Goal: Task Accomplishment & Management: Use online tool/utility

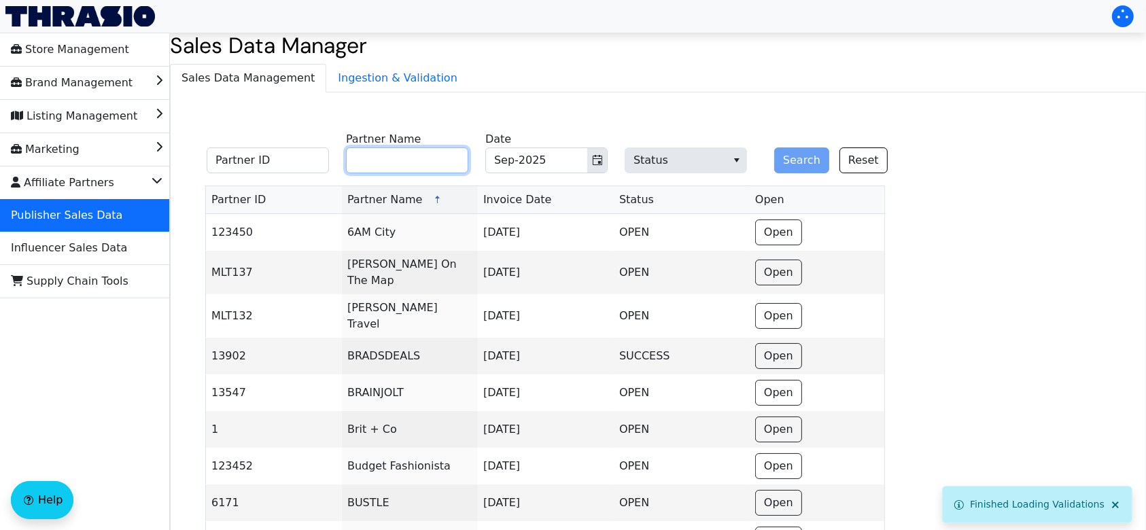
click at [422, 164] on input "Partner Name" at bounding box center [407, 160] width 122 height 26
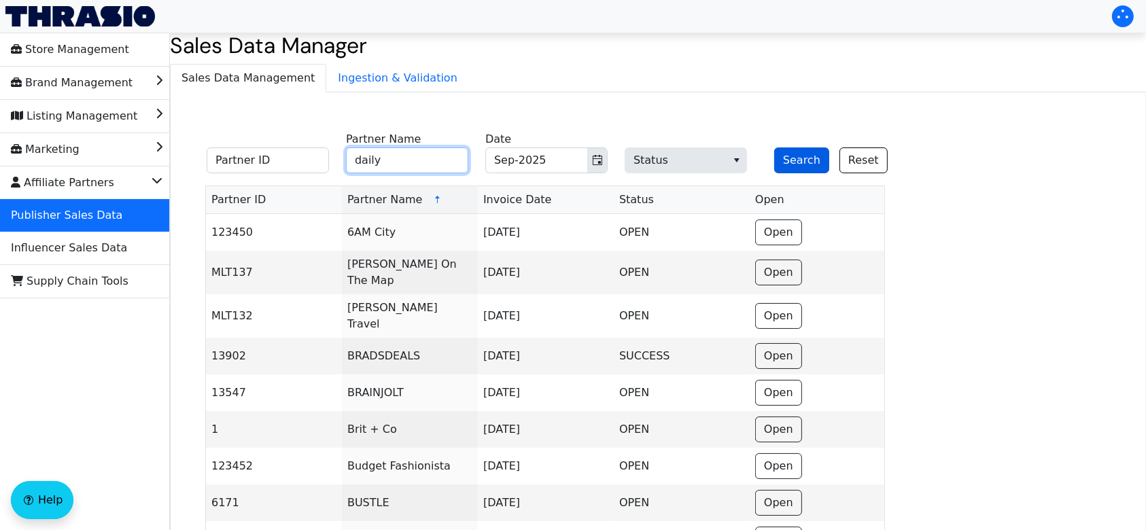
type input "daily"
click at [810, 152] on button "Search" at bounding box center [801, 160] width 55 height 26
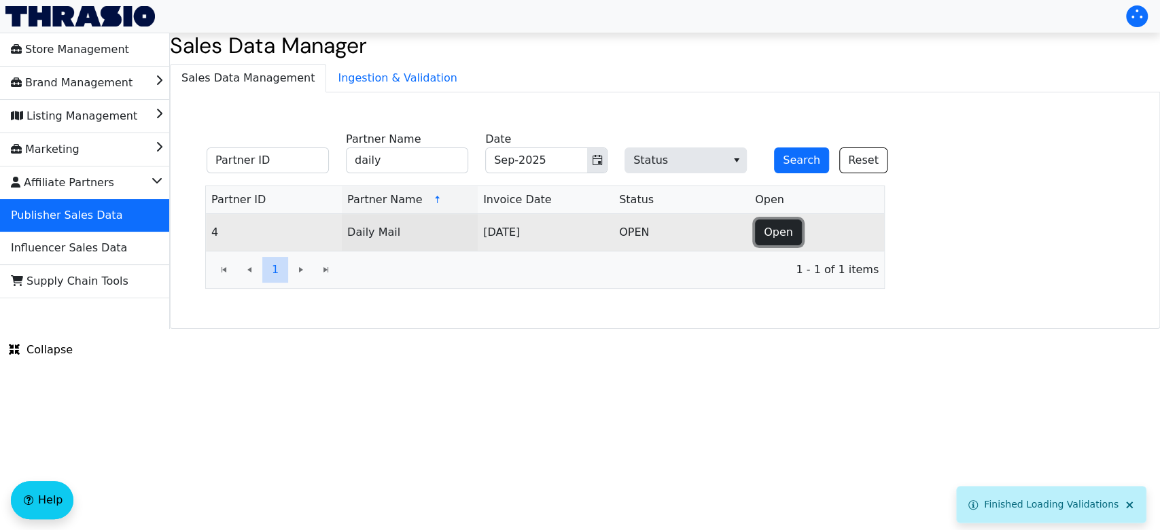
click at [775, 228] on span "Open" at bounding box center [778, 232] width 29 height 16
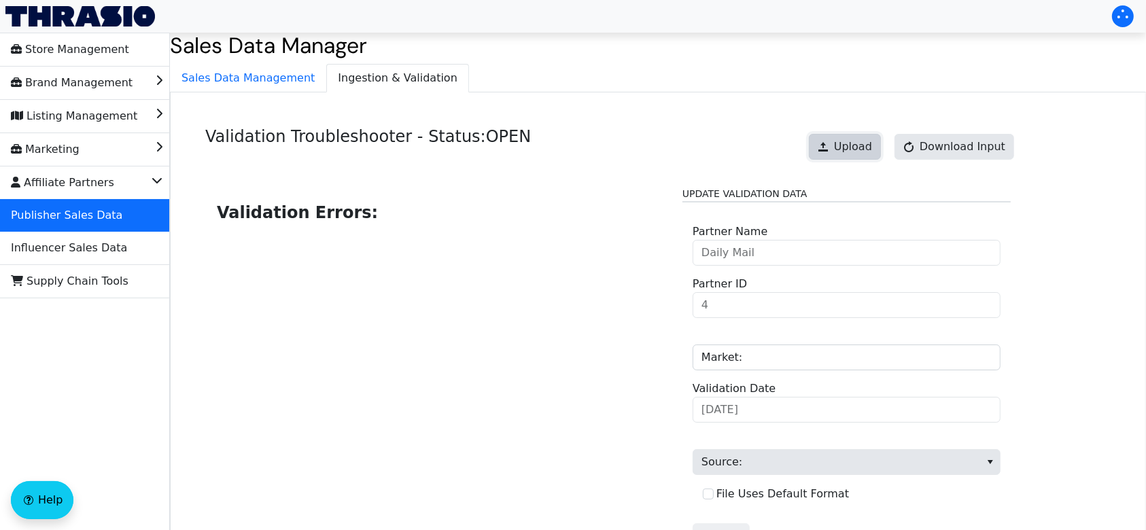
click at [843, 150] on button "Upload" at bounding box center [845, 147] width 72 height 26
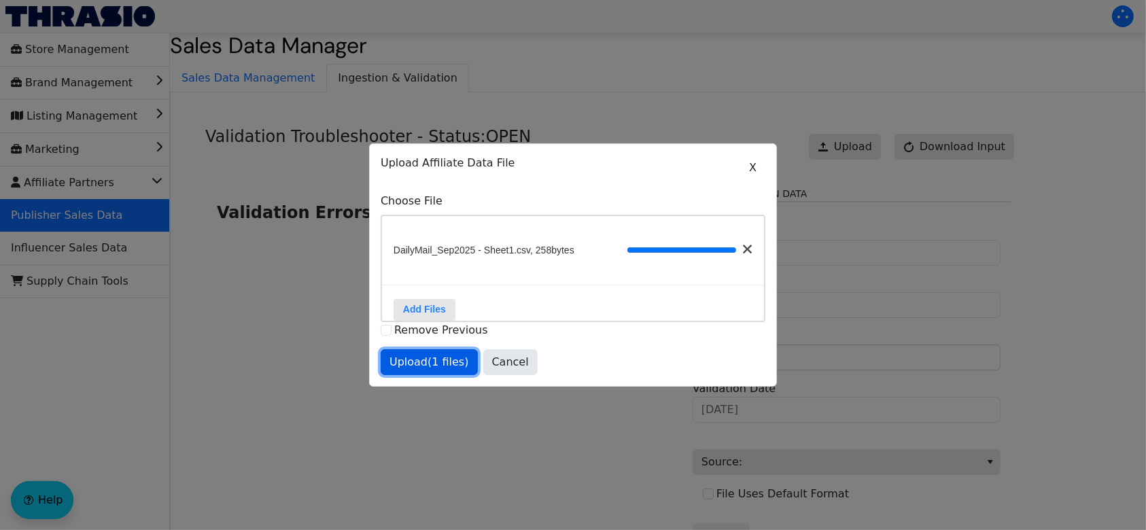
click at [436, 368] on span "Upload (1 files)" at bounding box center [429, 362] width 80 height 16
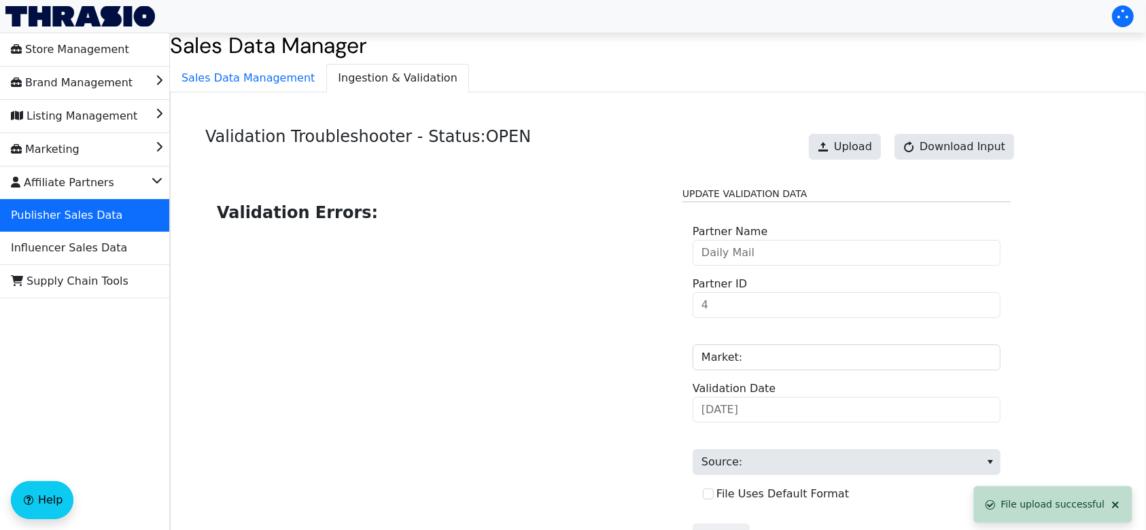
scroll to position [137, 0]
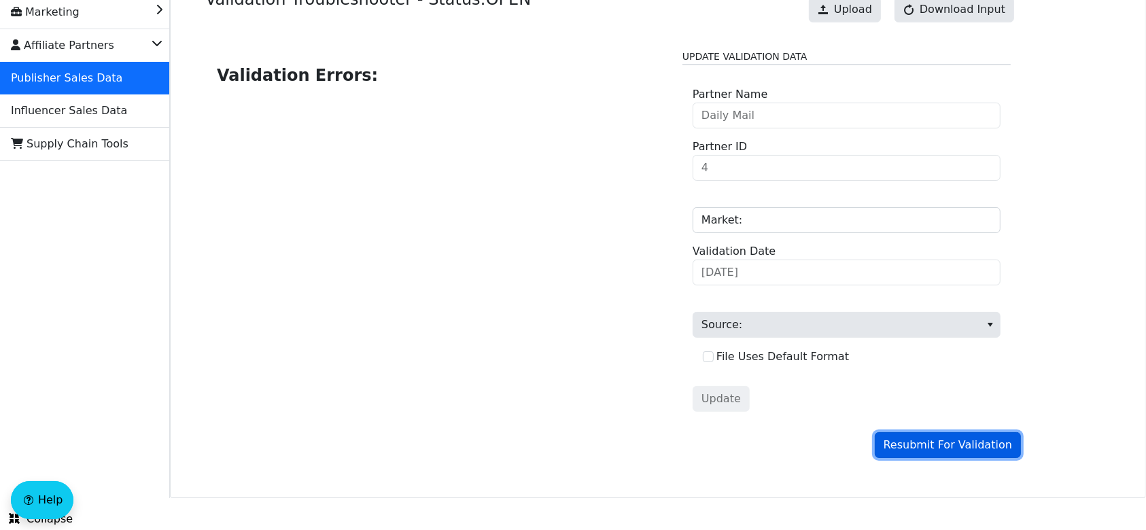
click at [945, 447] on span "Resubmit For Validation" at bounding box center [948, 445] width 128 height 16
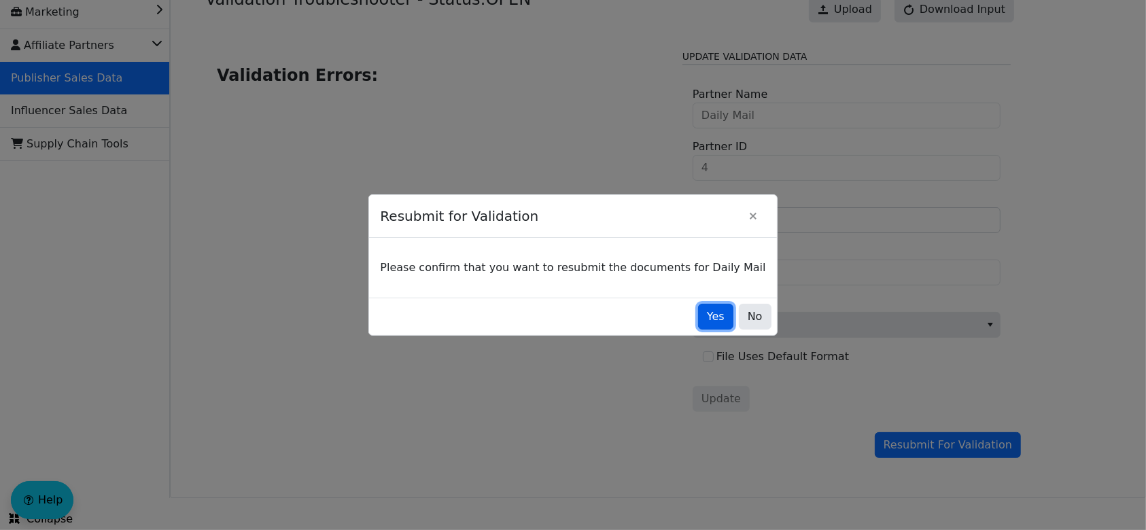
click at [707, 321] on span "Yes" at bounding box center [716, 317] width 18 height 16
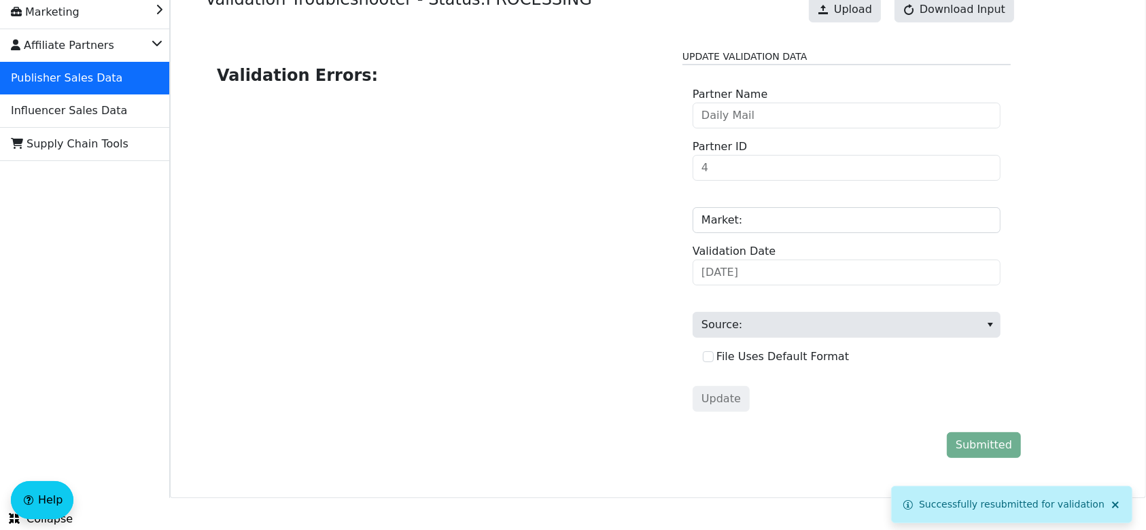
scroll to position [0, 0]
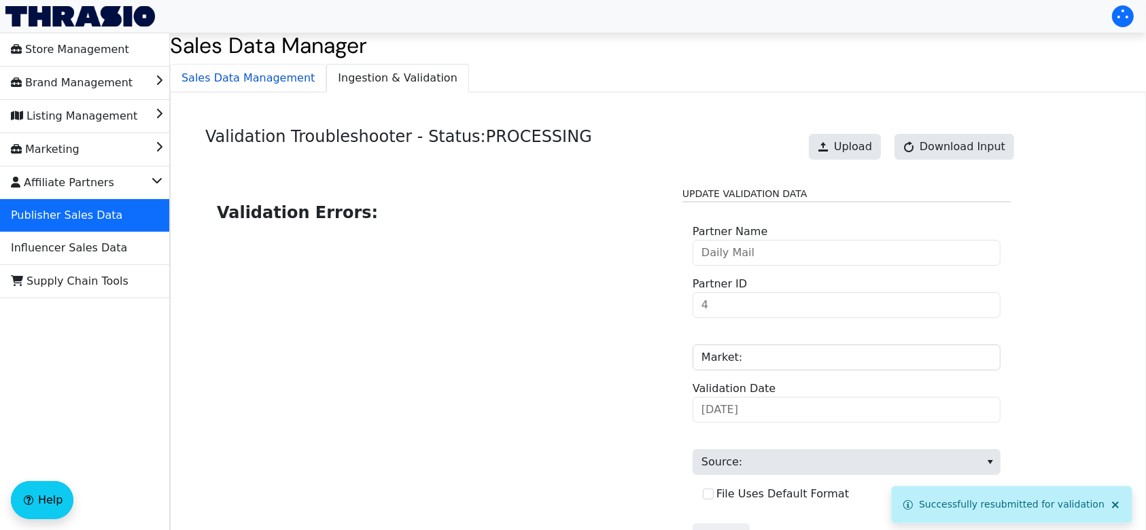
click at [272, 81] on span "Sales Data Management" at bounding box center [248, 78] width 155 height 27
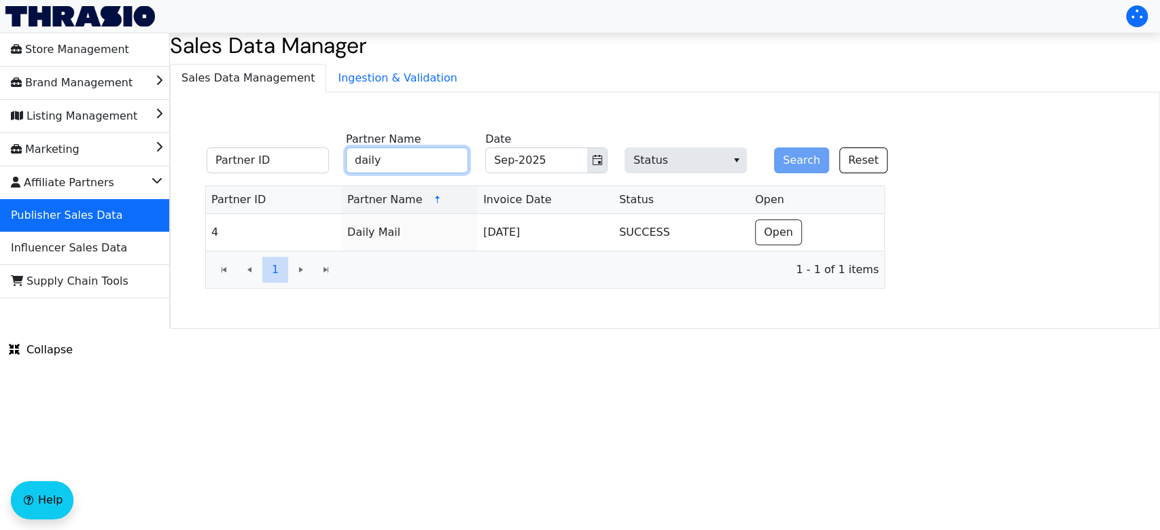
click at [445, 158] on input "daily" at bounding box center [407, 160] width 122 height 26
type input "d"
type input "recurrent"
click at [774, 147] on button "Search" at bounding box center [801, 160] width 55 height 26
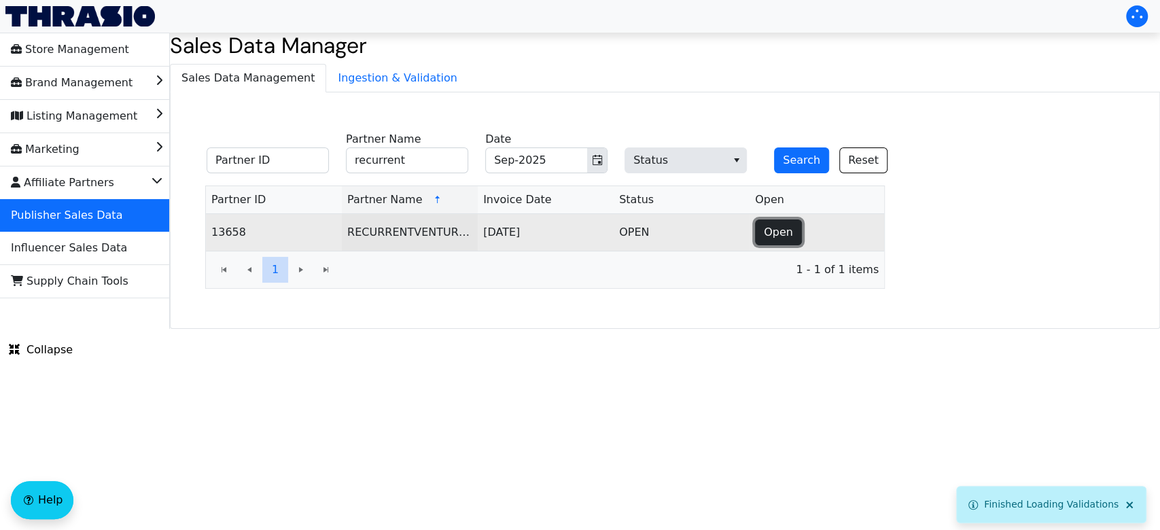
click at [785, 227] on span "Open" at bounding box center [778, 232] width 29 height 16
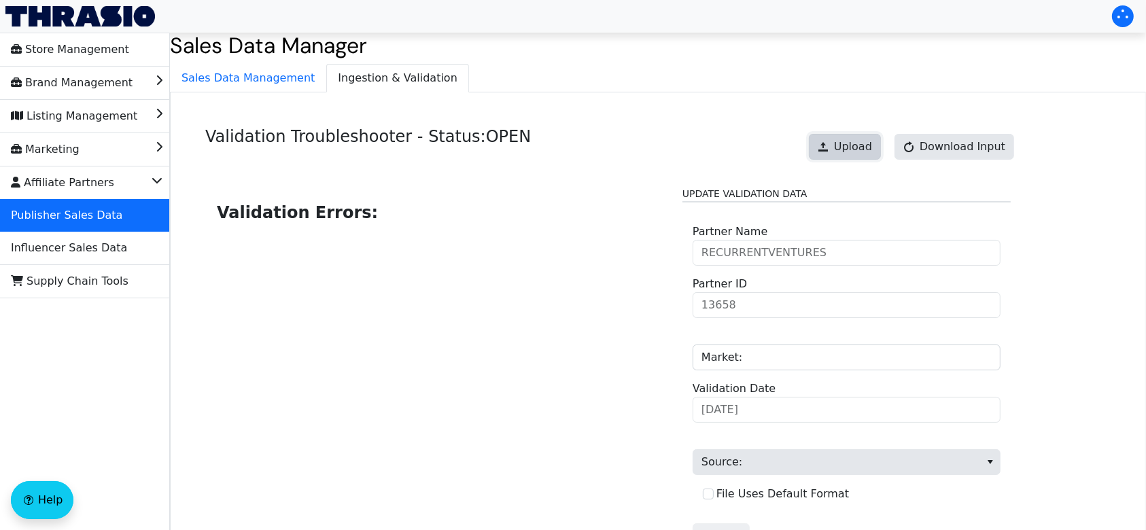
click at [843, 154] on button "Upload" at bounding box center [845, 147] width 72 height 26
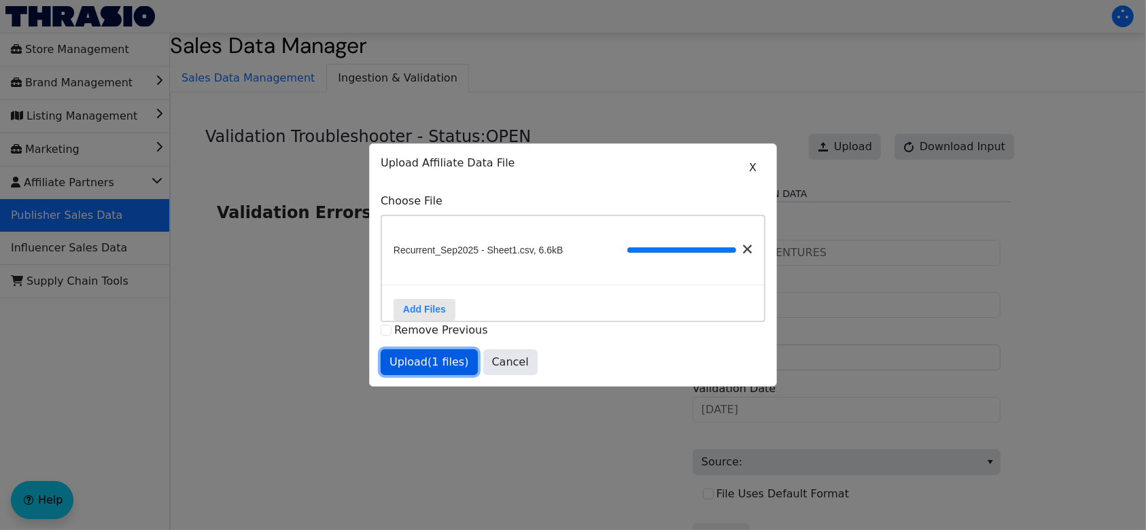
click at [434, 370] on span "Upload (1 files)" at bounding box center [429, 362] width 80 height 16
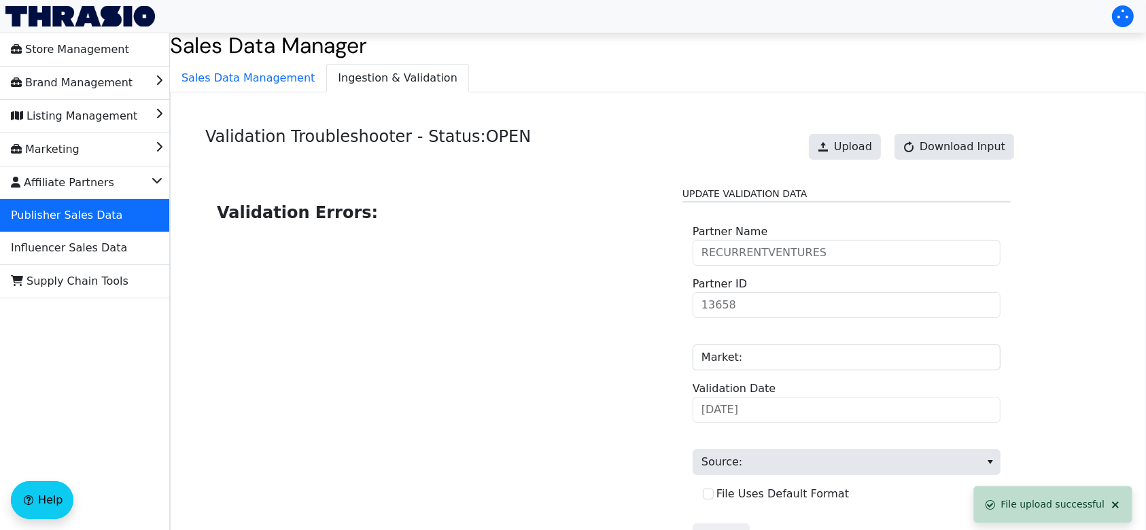
scroll to position [137, 0]
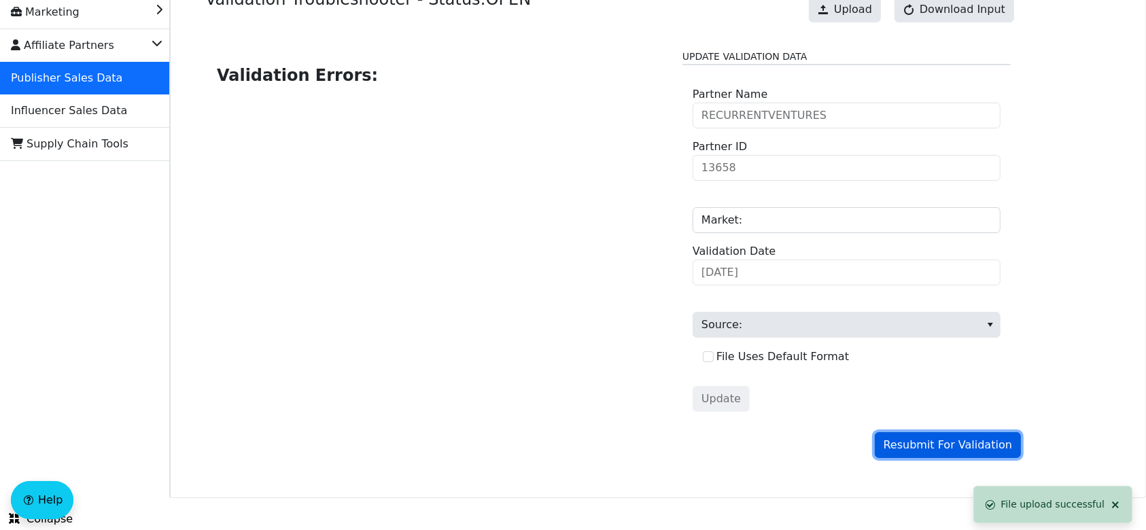
click at [951, 442] on span "Resubmit For Validation" at bounding box center [948, 445] width 128 height 16
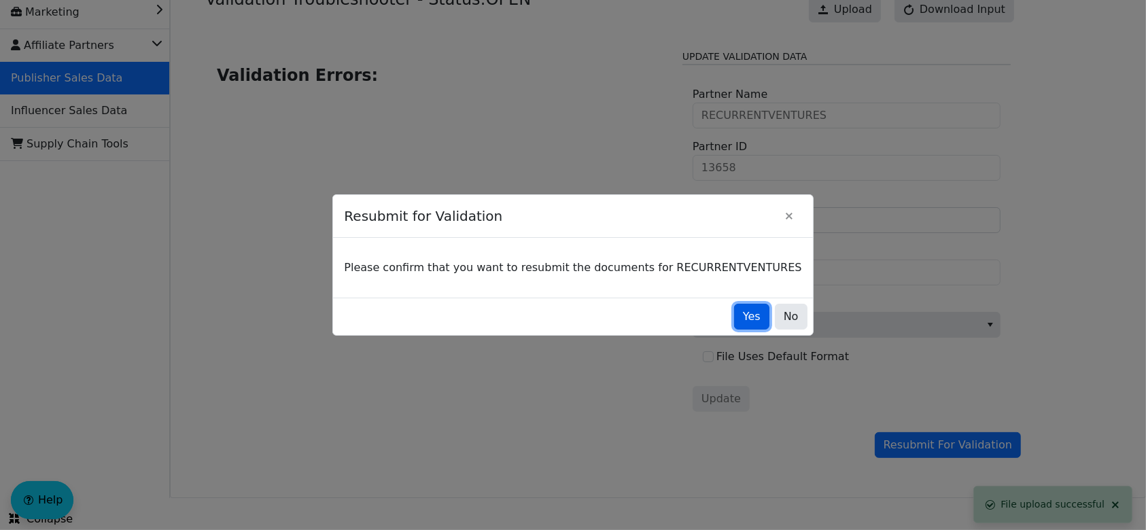
click at [743, 318] on span "Yes" at bounding box center [752, 317] width 18 height 16
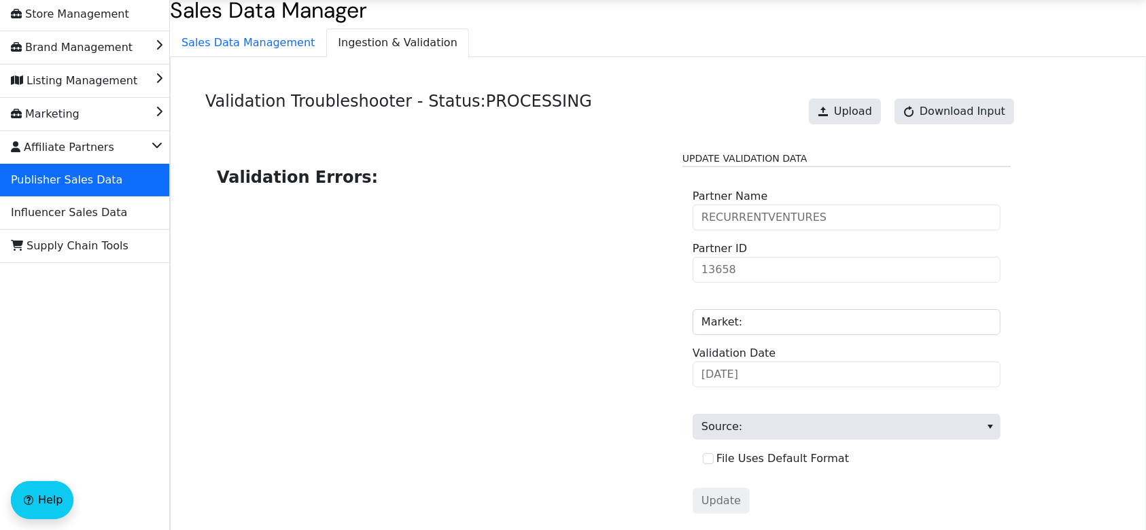
scroll to position [34, 0]
click at [259, 43] on span "Sales Data Management" at bounding box center [248, 44] width 155 height 27
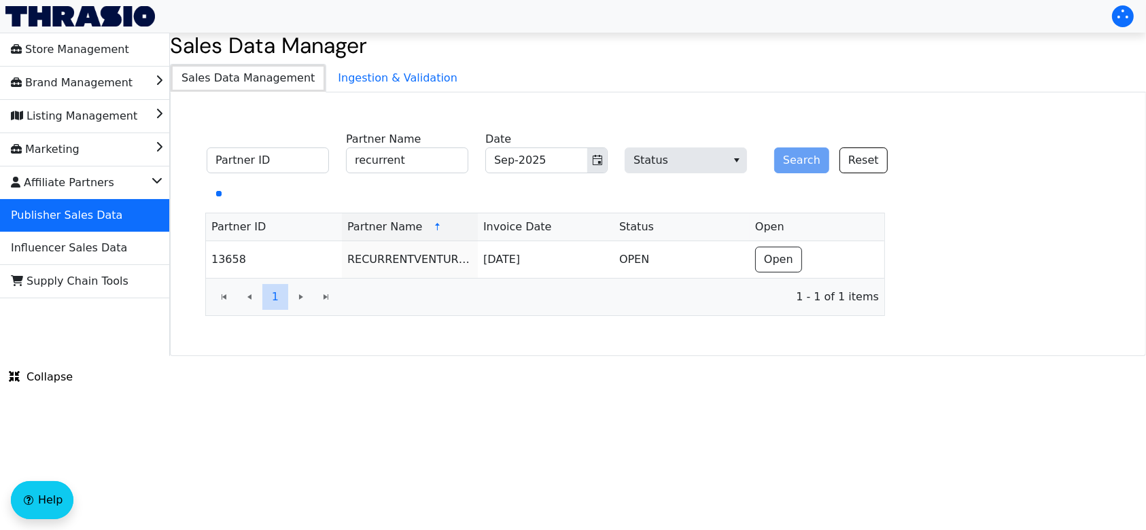
scroll to position [0, 0]
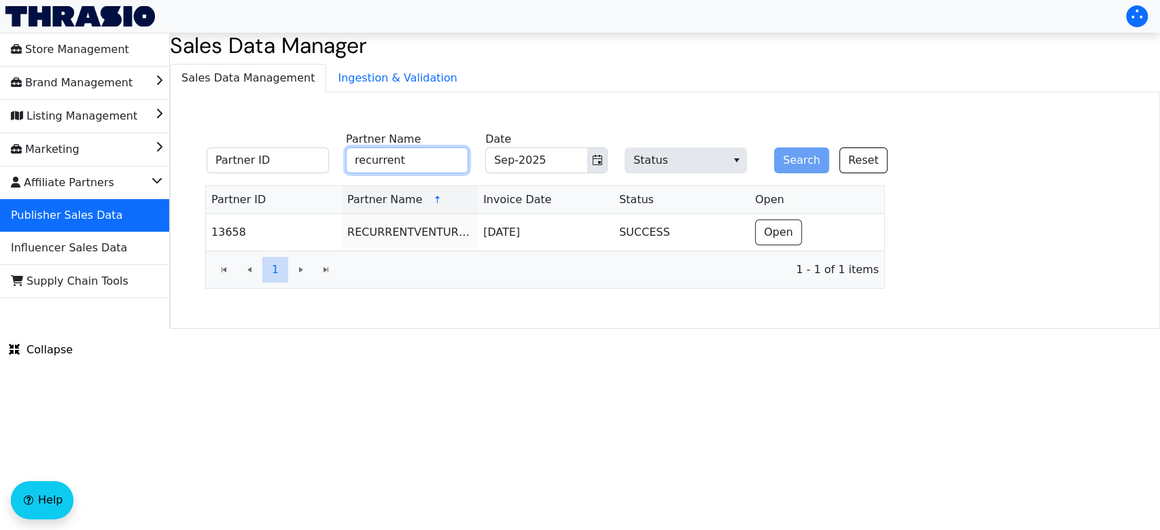
click at [449, 162] on input "recurrent" at bounding box center [407, 160] width 122 height 26
type input "r"
type input "roundforest"
click at [774, 147] on button "Search" at bounding box center [801, 160] width 55 height 26
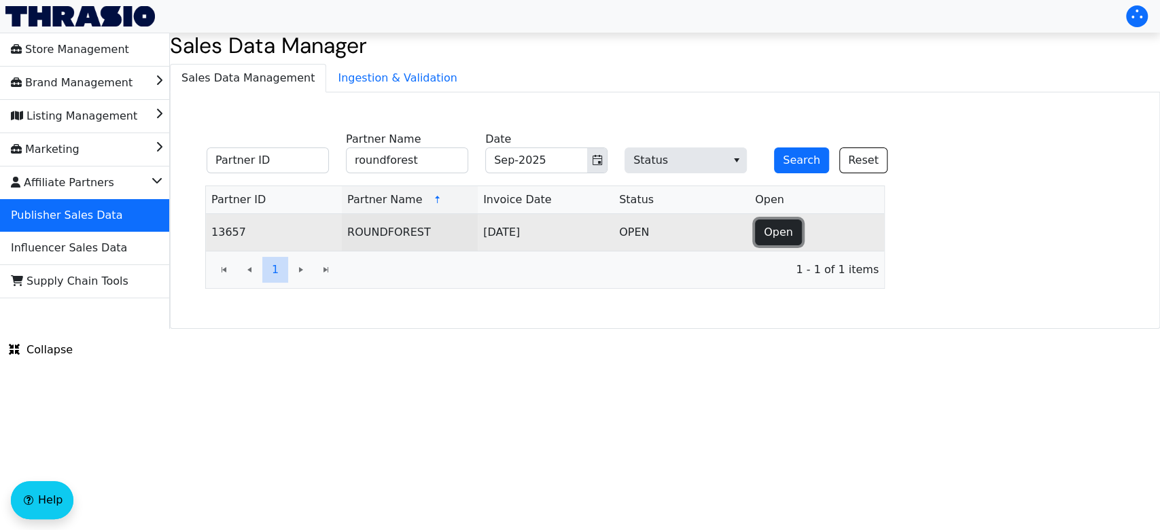
click at [788, 239] on span "Open" at bounding box center [778, 232] width 29 height 16
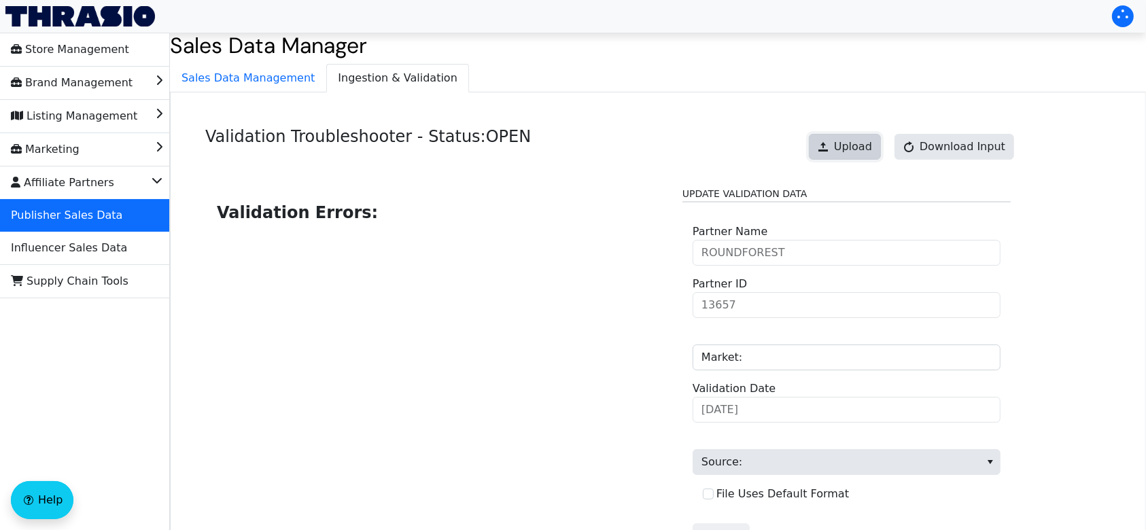
click at [858, 150] on span "Upload" at bounding box center [853, 147] width 38 height 16
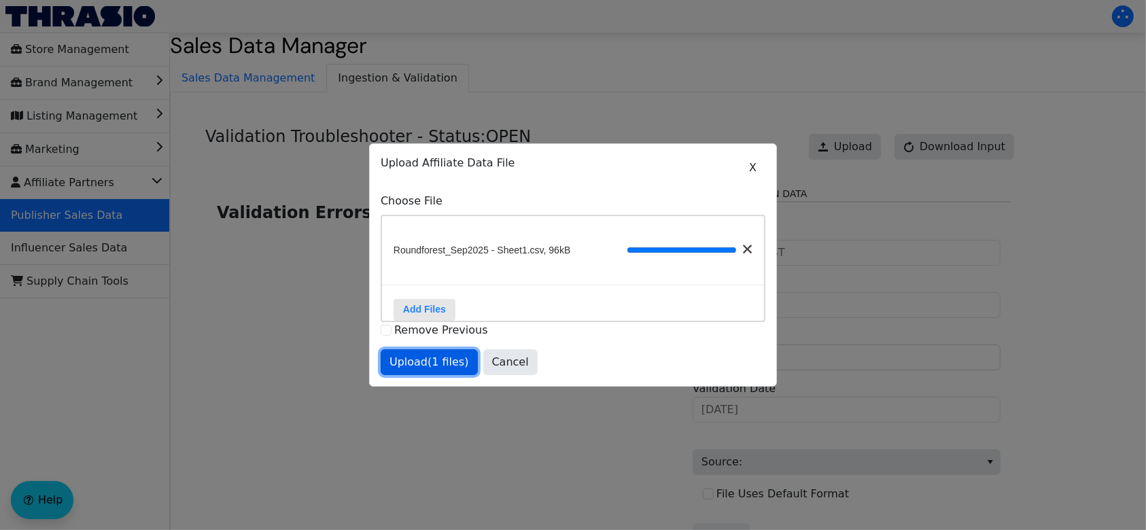
click at [434, 370] on span "Upload (1 files)" at bounding box center [429, 362] width 80 height 16
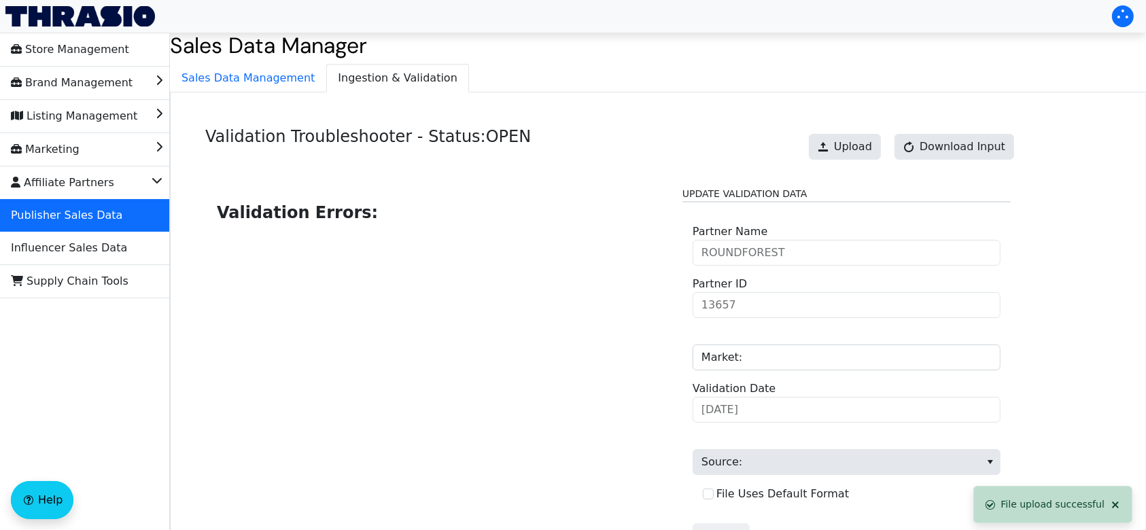
click at [509, 391] on div "Validation Errors:" at bounding box center [438, 373] width 447 height 372
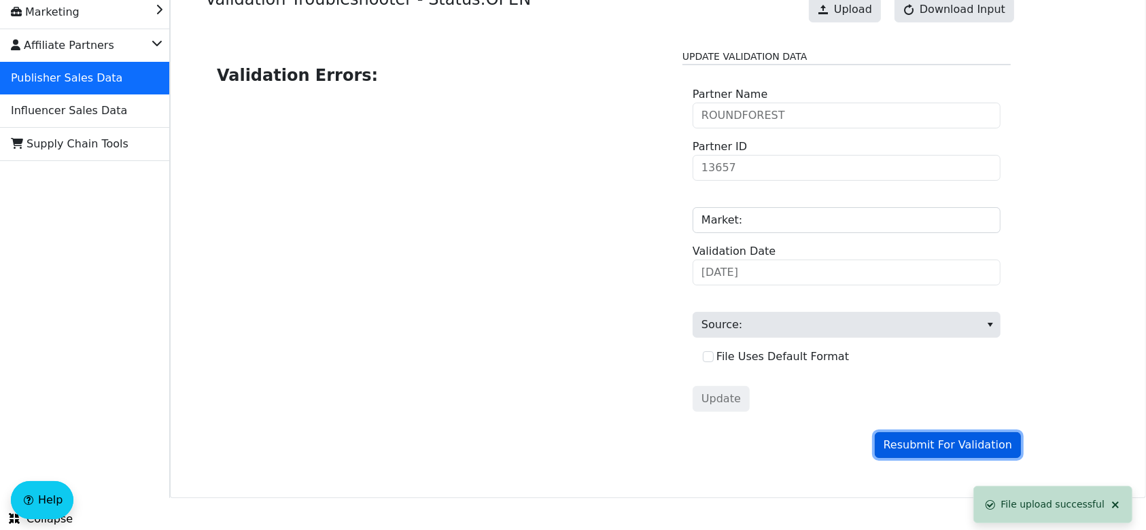
click at [914, 445] on span "Resubmit For Validation" at bounding box center [948, 445] width 128 height 16
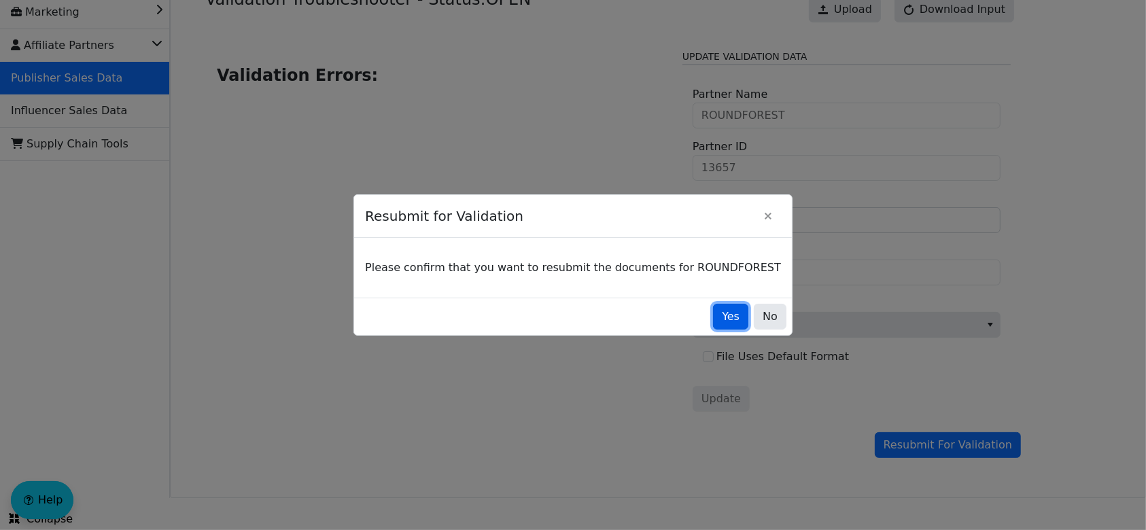
click at [722, 317] on span "Yes" at bounding box center [731, 317] width 18 height 16
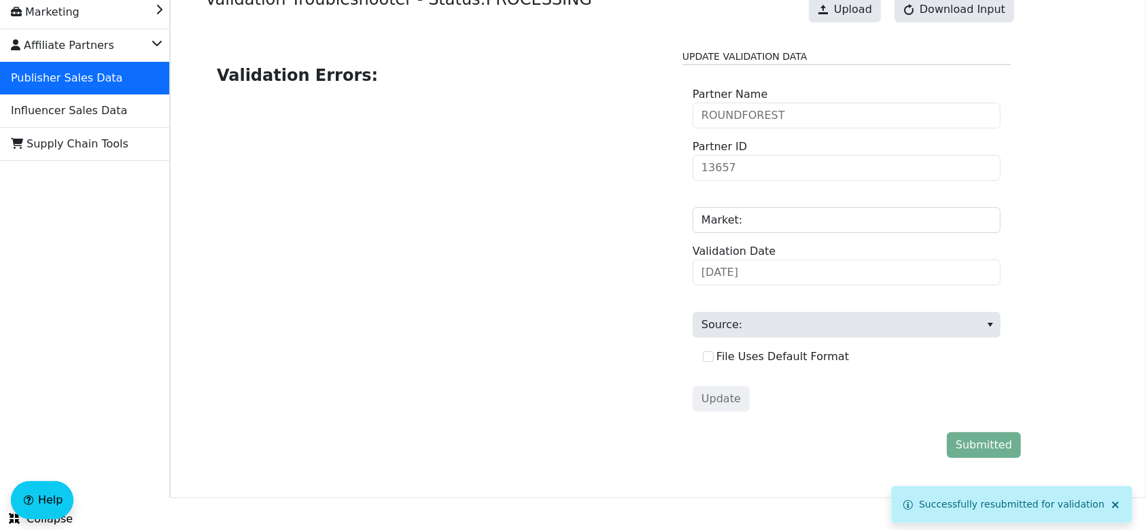
scroll to position [0, 0]
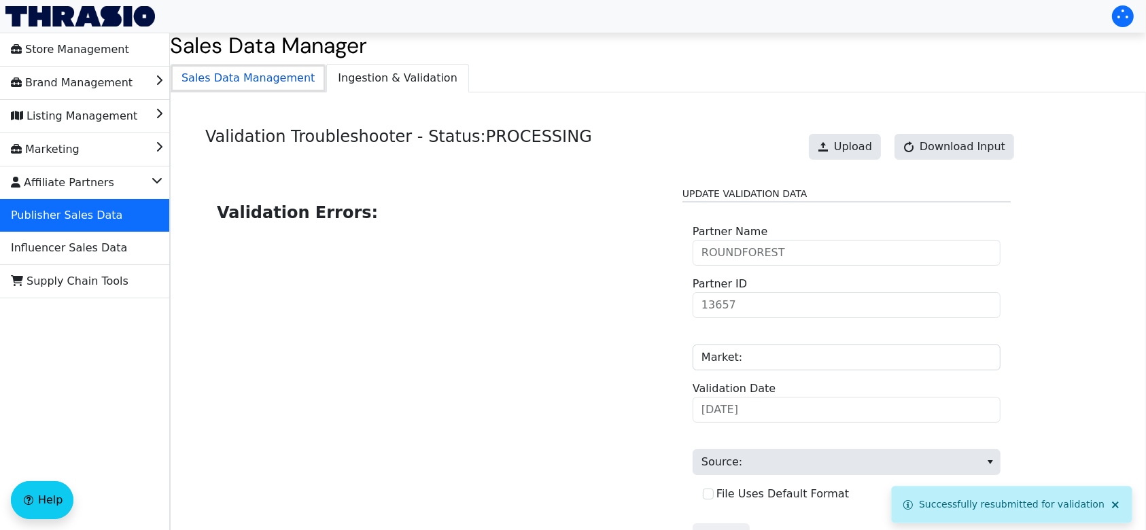
click at [256, 83] on span "Sales Data Management" at bounding box center [248, 78] width 155 height 27
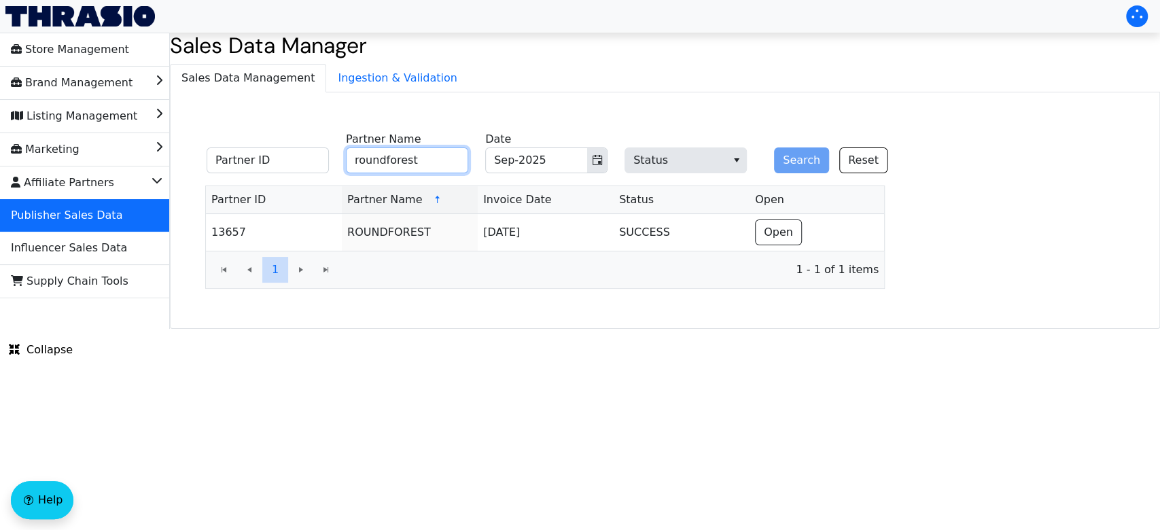
click at [426, 160] on input "roundforest" at bounding box center [407, 160] width 122 height 26
type input "r"
type input "[MEDICAL_DATA]"
click at [798, 149] on button "Search" at bounding box center [801, 160] width 55 height 26
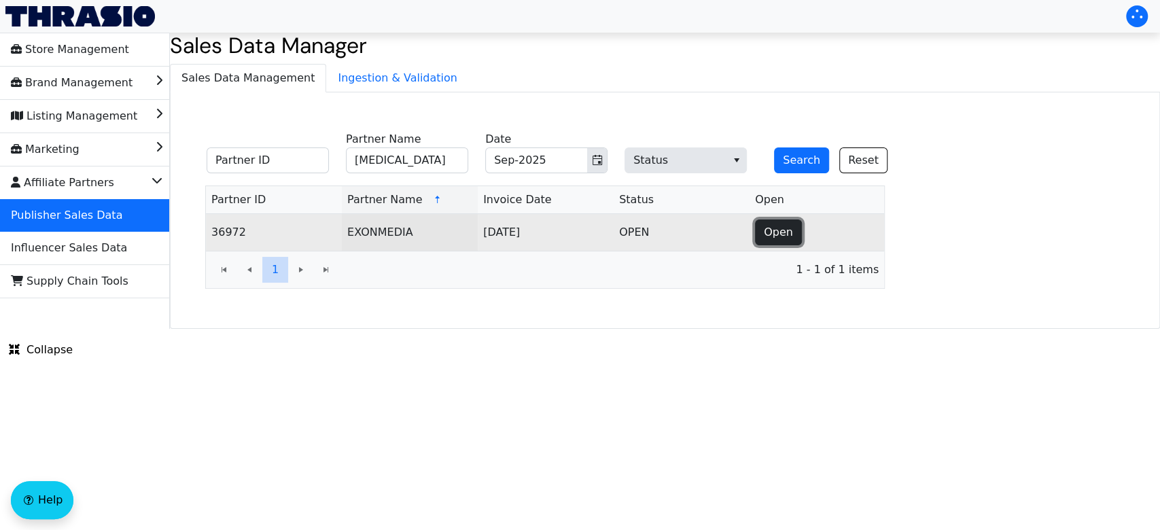
click at [776, 234] on span "Open" at bounding box center [778, 232] width 29 height 16
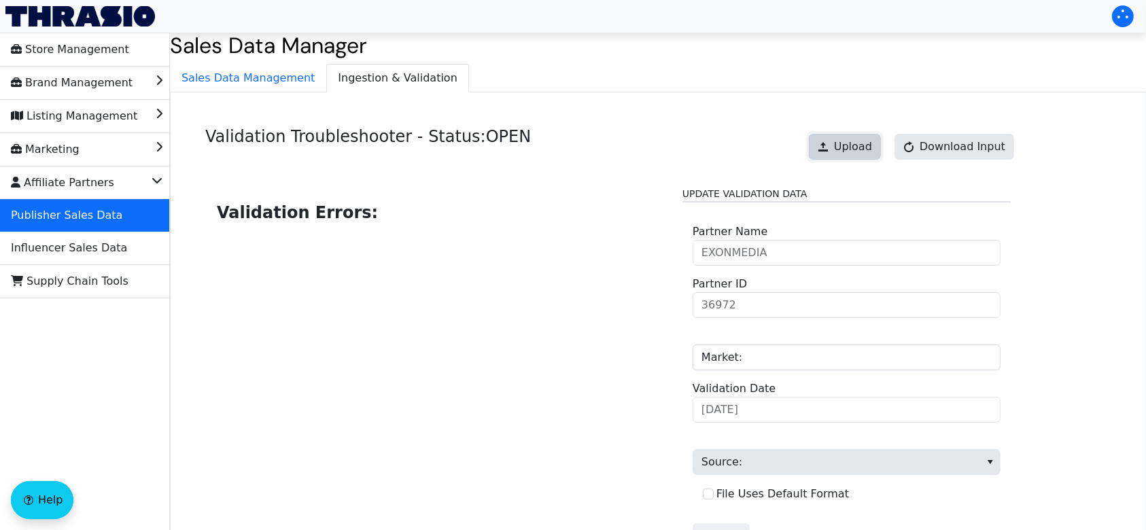
click at [860, 147] on span "Upload" at bounding box center [853, 147] width 38 height 16
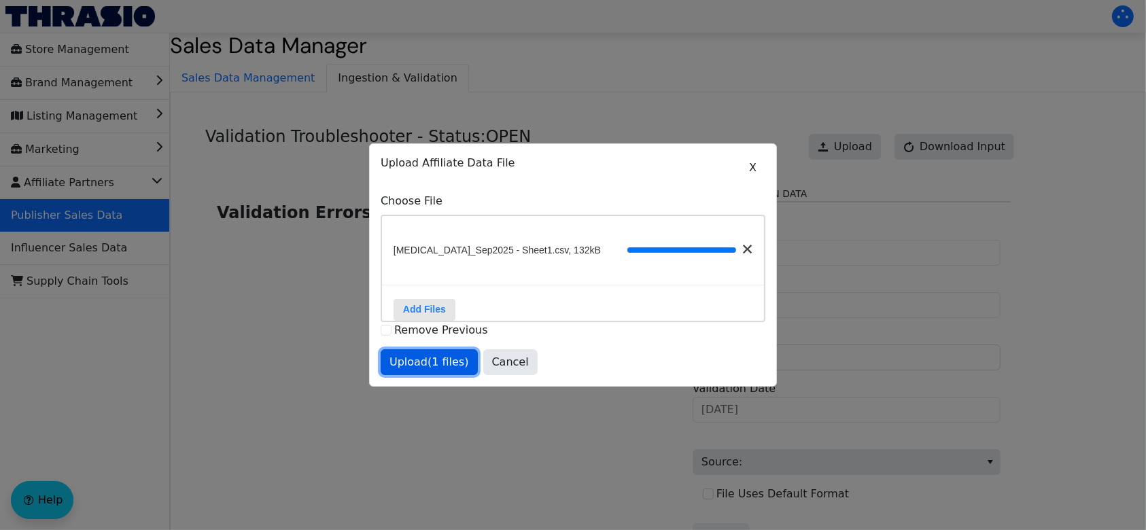
click at [441, 370] on span "Upload (1 files)" at bounding box center [429, 362] width 80 height 16
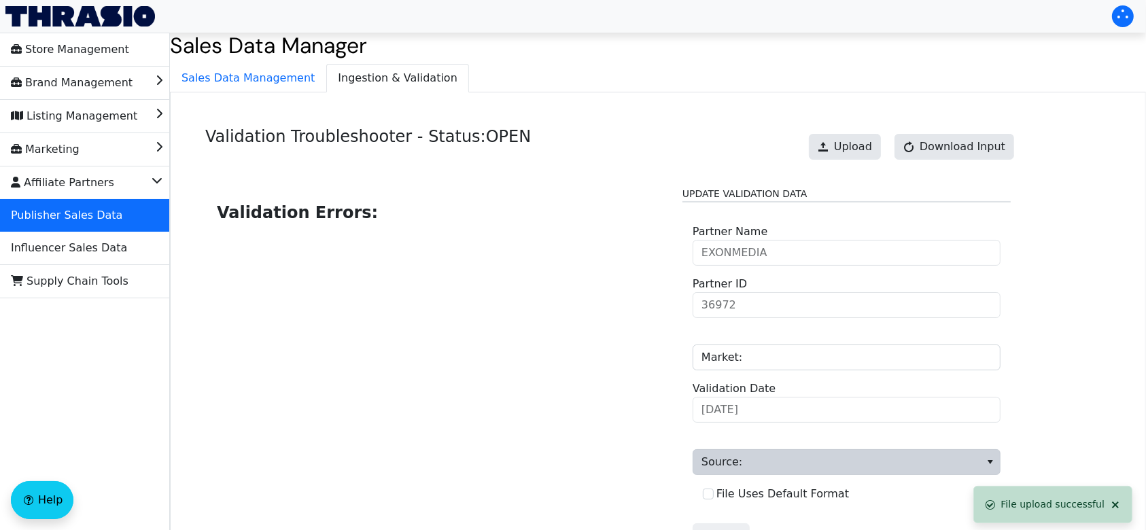
scroll to position [137, 0]
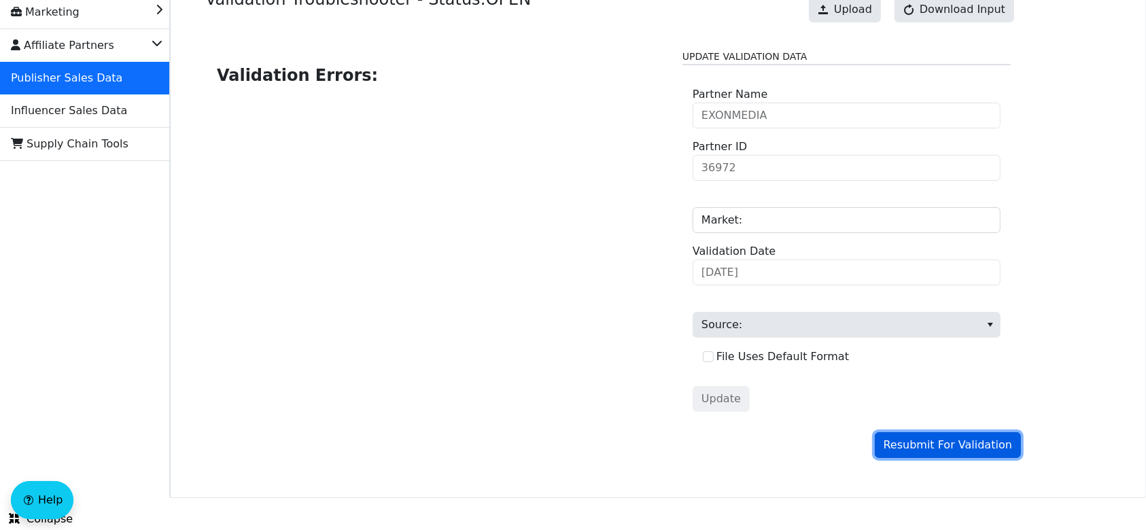
click at [911, 454] on button "Resubmit For Validation" at bounding box center [948, 445] width 146 height 26
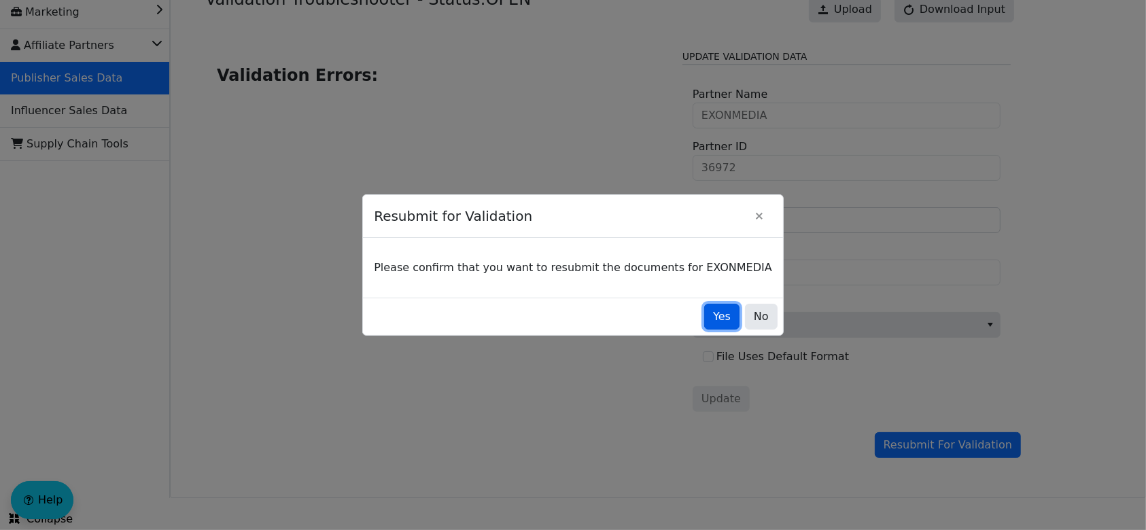
click at [713, 320] on span "Yes" at bounding box center [722, 317] width 18 height 16
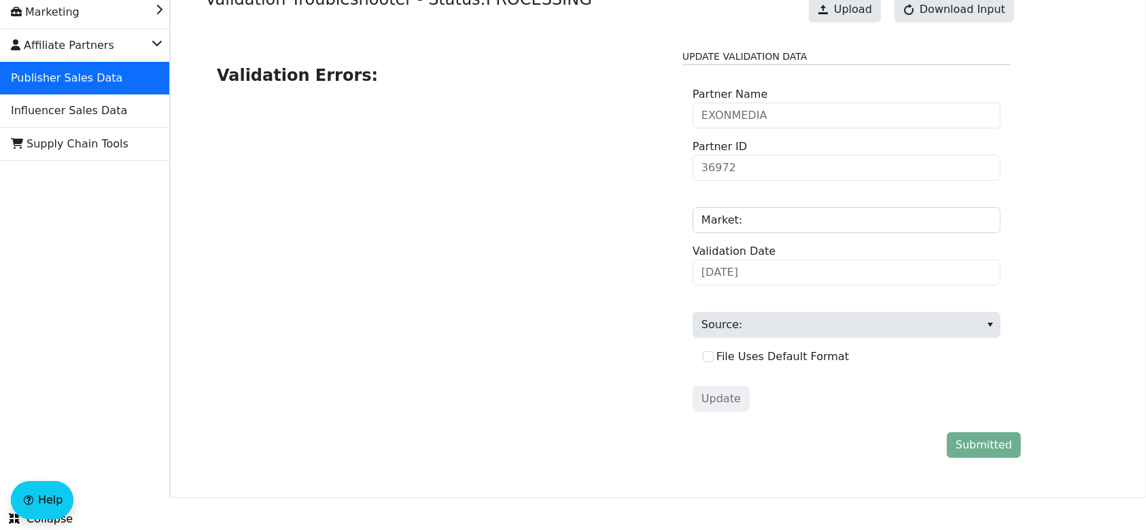
scroll to position [0, 0]
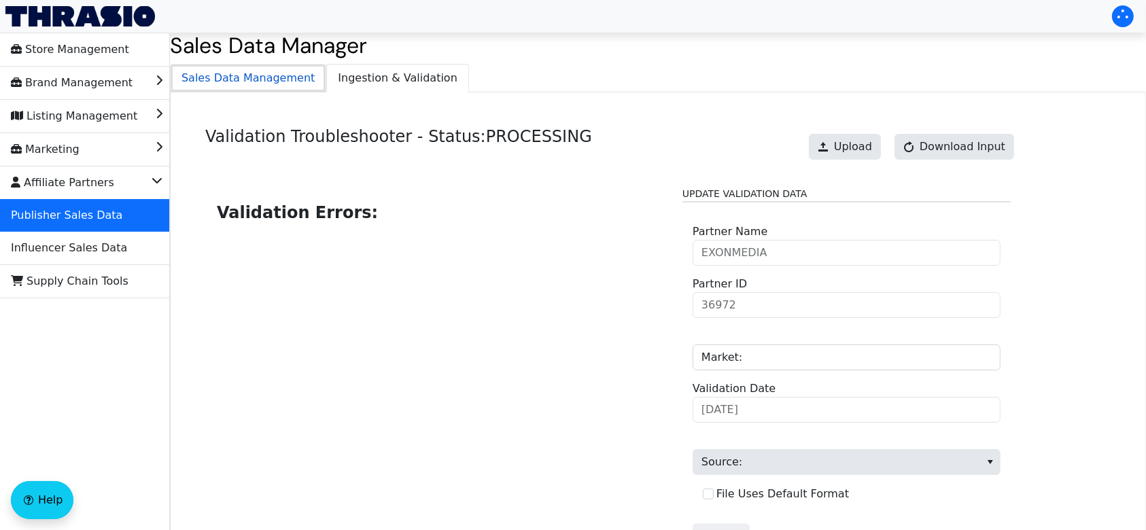
click at [256, 87] on span "Sales Data Management" at bounding box center [248, 78] width 155 height 27
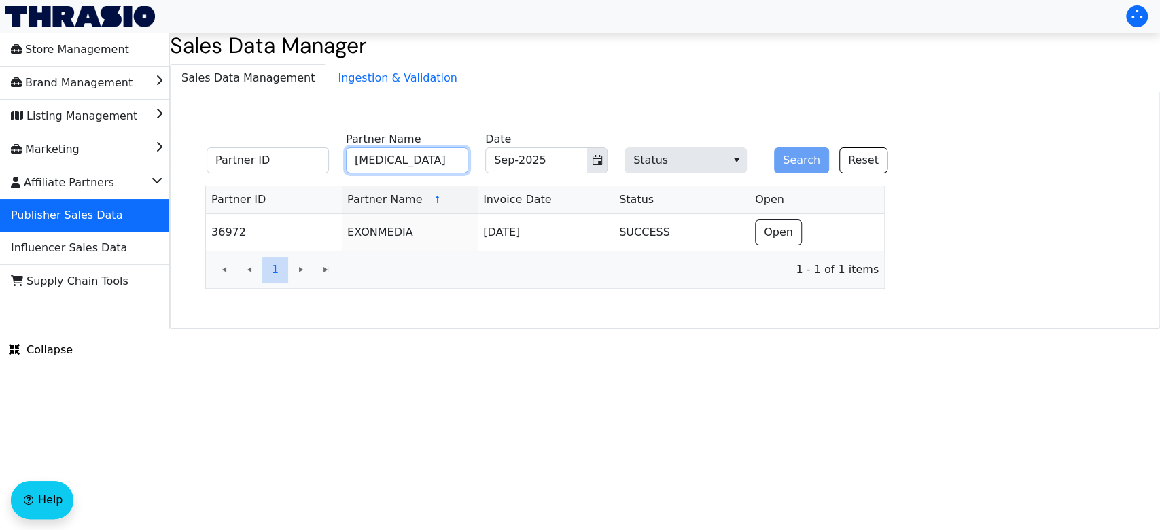
click at [442, 164] on input "[MEDICAL_DATA]" at bounding box center [407, 160] width 122 height 26
type input "e"
type input "cnet"
click at [797, 155] on button "Search" at bounding box center [801, 160] width 55 height 26
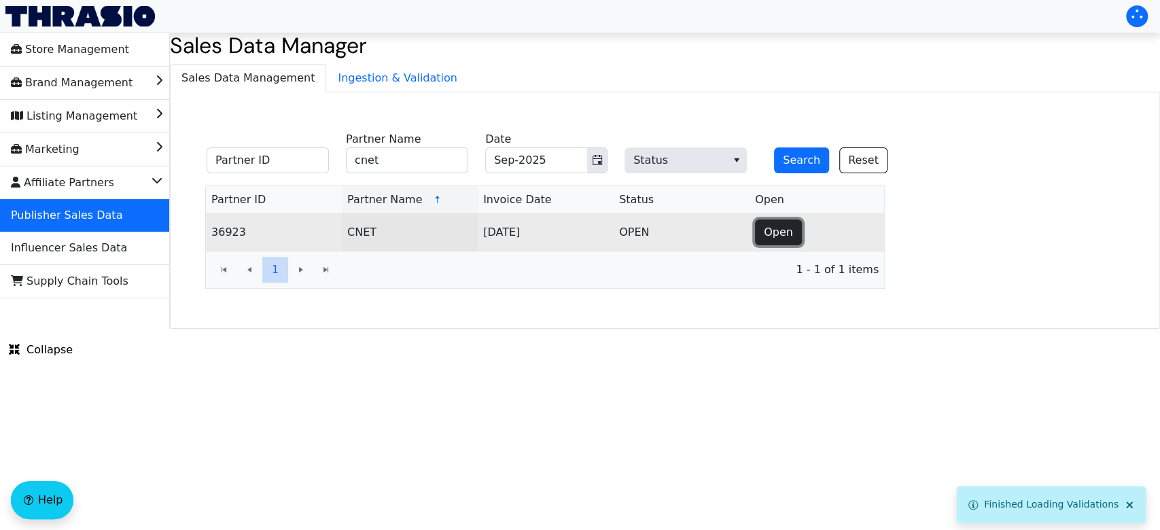
click at [765, 224] on span "Open" at bounding box center [778, 232] width 29 height 16
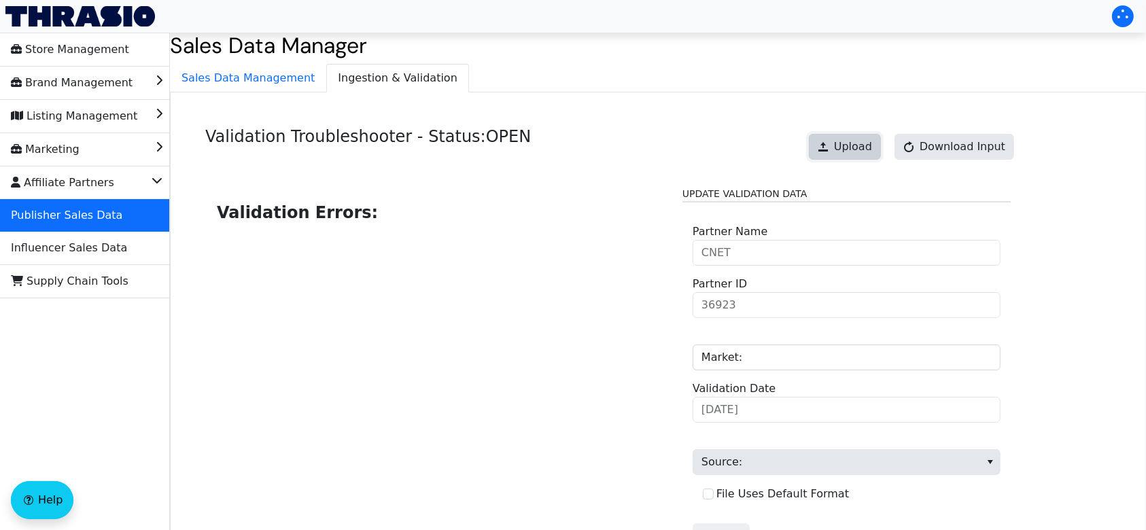
click at [871, 141] on span "Upload" at bounding box center [853, 147] width 38 height 16
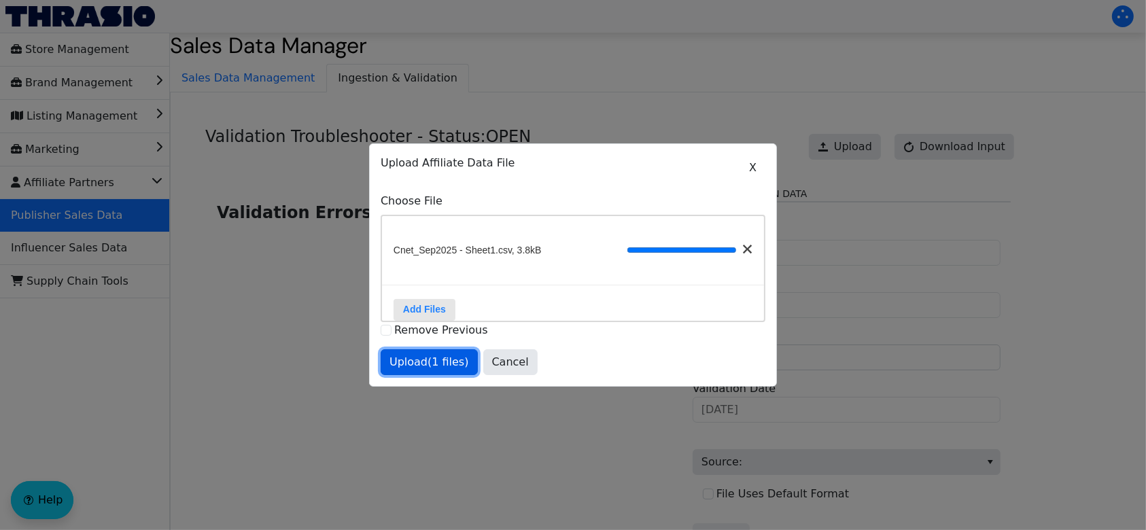
click at [424, 368] on span "Upload (1 files)" at bounding box center [429, 362] width 80 height 16
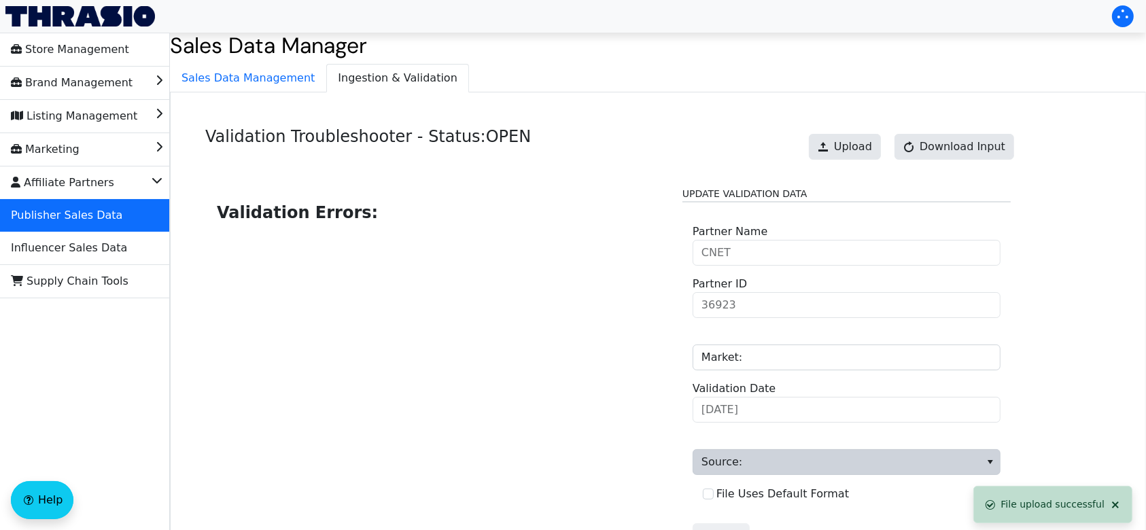
scroll to position [137, 0]
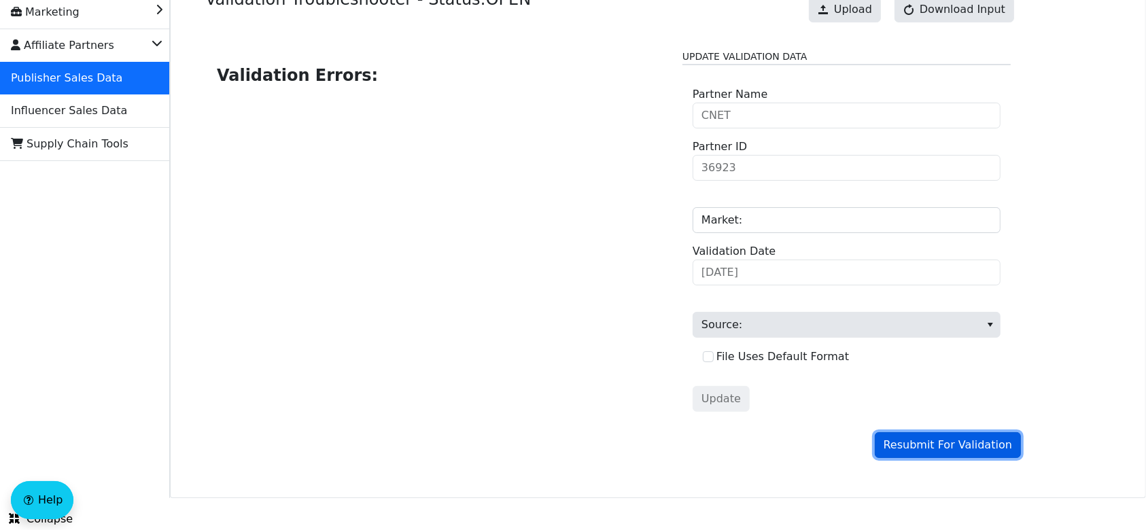
click at [930, 444] on span "Resubmit For Validation" at bounding box center [948, 445] width 128 height 16
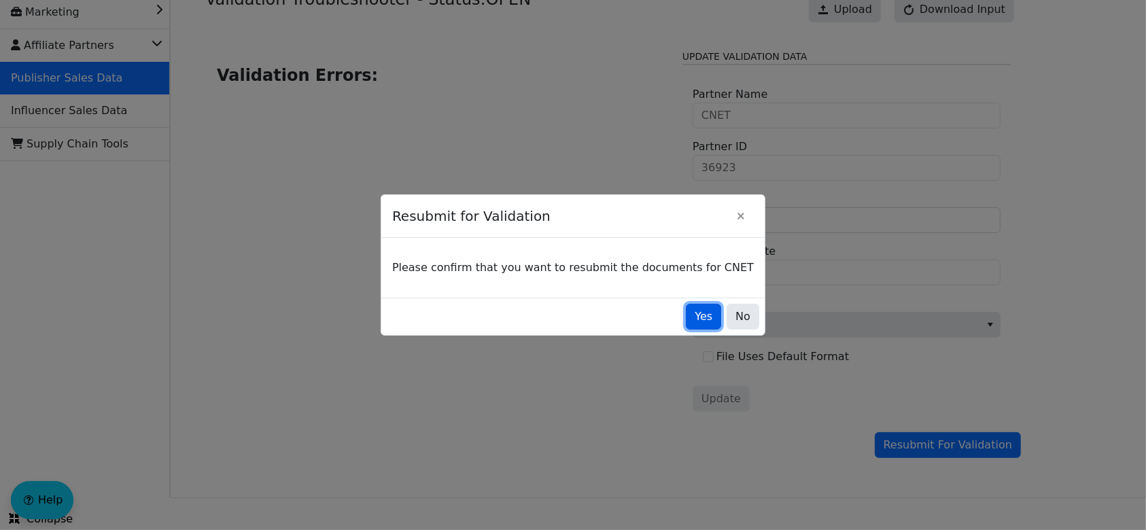
click at [686, 313] on button "Yes" at bounding box center [703, 317] width 35 height 26
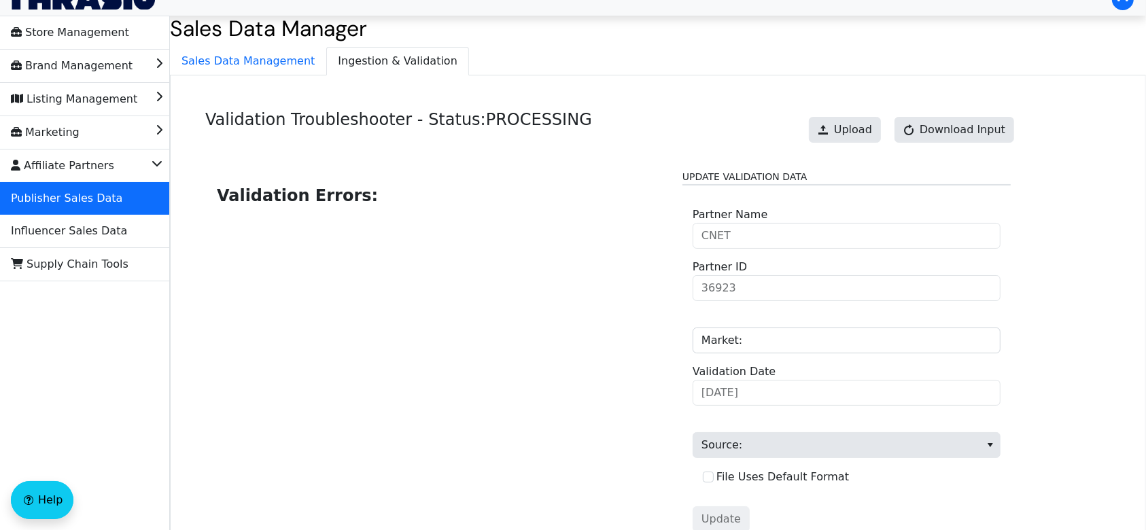
scroll to position [16, 0]
click at [262, 65] on span "Sales Data Management" at bounding box center [248, 61] width 155 height 27
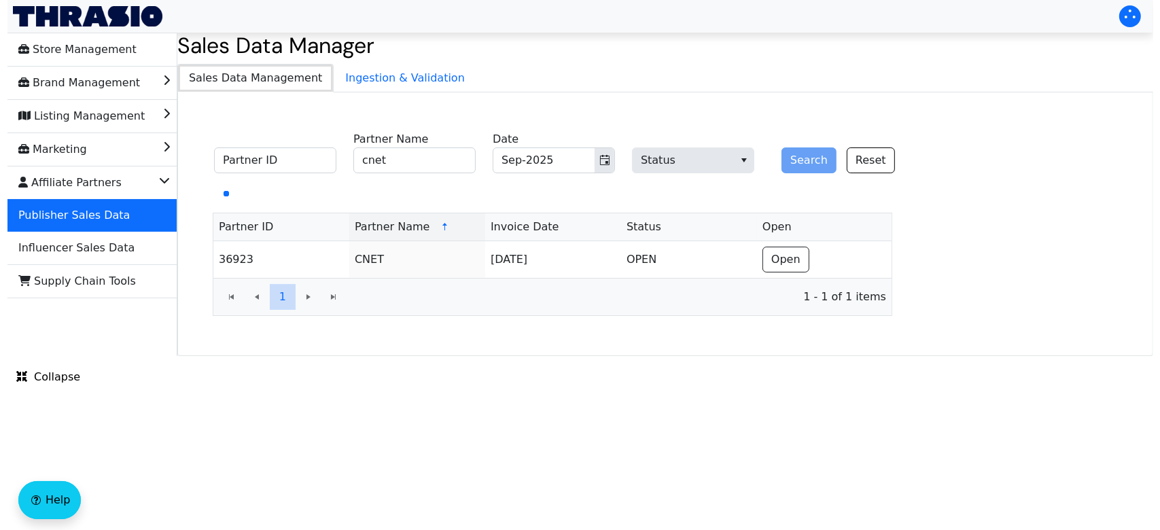
scroll to position [0, 0]
